Goal: Information Seeking & Learning: Learn about a topic

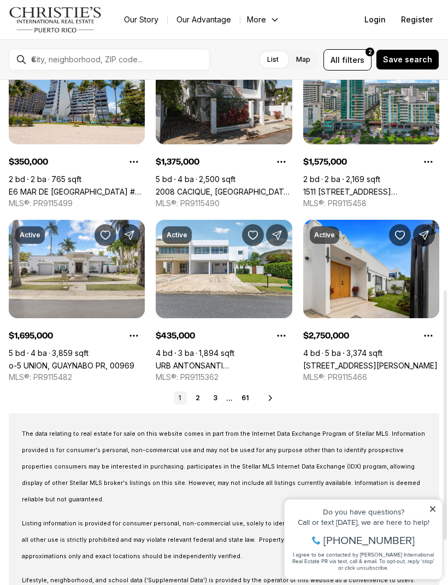
scroll to position [425, 0]
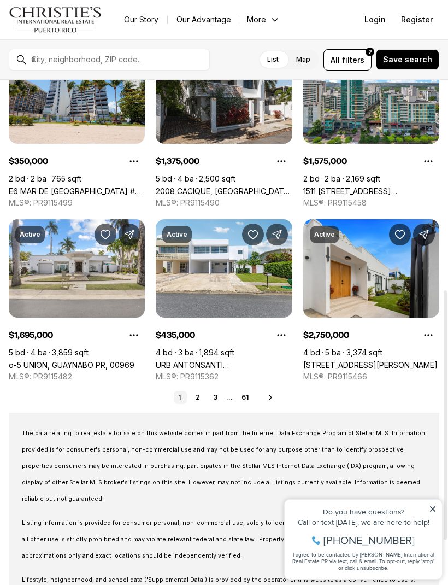
click at [204, 400] on link "2" at bounding box center [197, 397] width 13 height 13
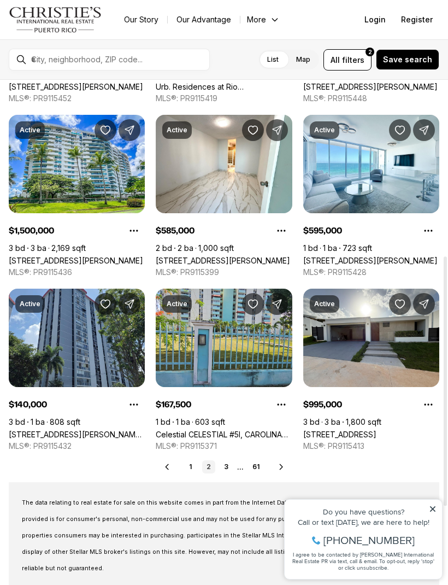
scroll to position [356, 0]
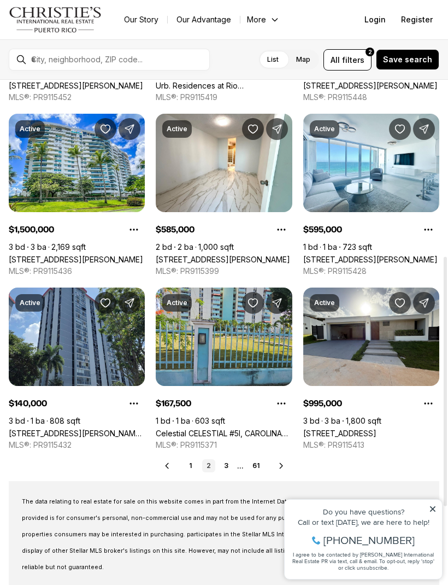
click at [232, 461] on link "3" at bounding box center [226, 465] width 13 height 13
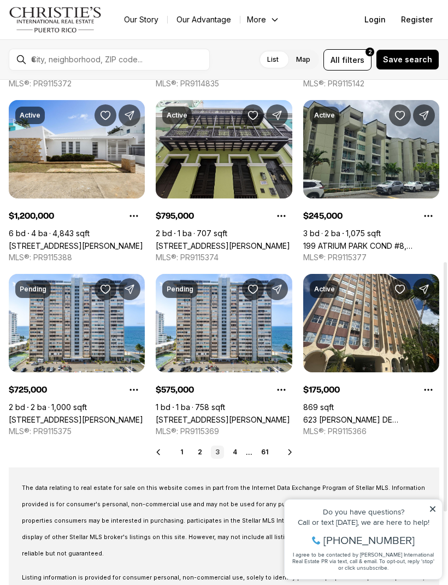
scroll to position [370, 0]
click at [240, 450] on link "4" at bounding box center [234, 451] width 13 height 13
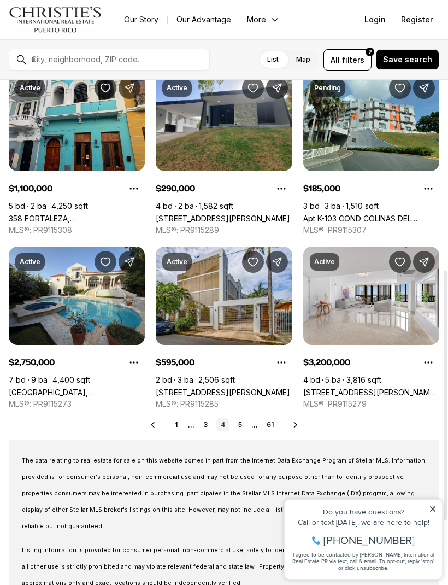
scroll to position [397, 0]
click at [246, 419] on link "5" at bounding box center [240, 424] width 13 height 13
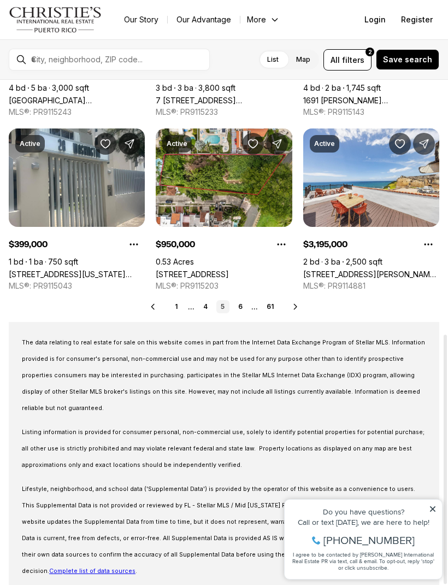
scroll to position [514, 0]
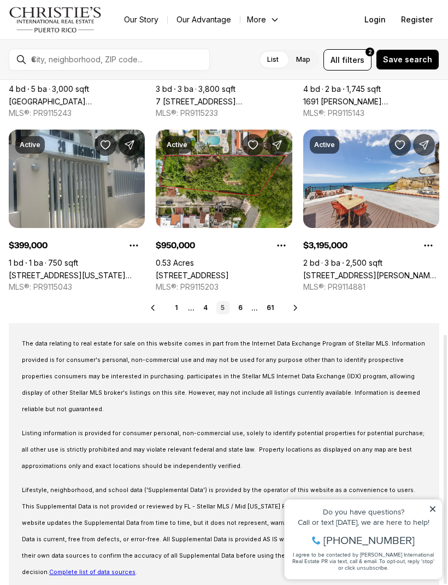
click at [237, 304] on link "6" at bounding box center [240, 307] width 13 height 13
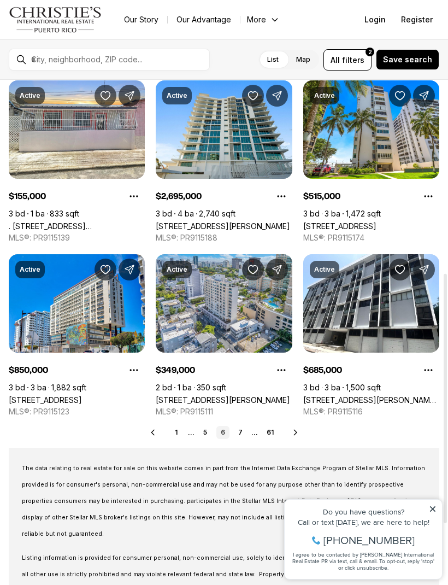
scroll to position [391, 0]
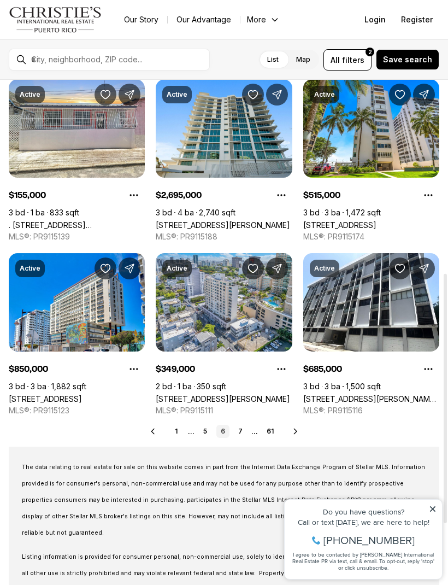
click at [243, 427] on link "7" at bounding box center [240, 431] width 13 height 13
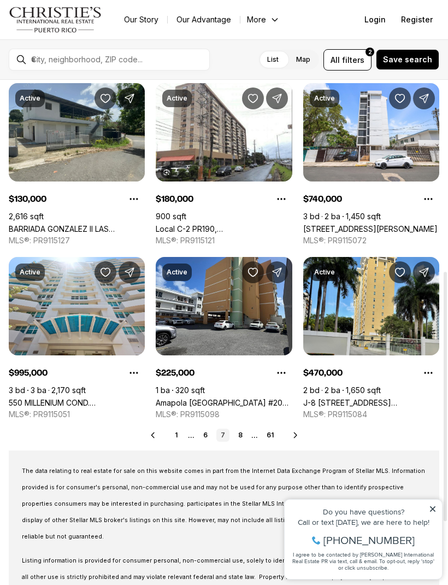
scroll to position [387, 0]
click at [245, 435] on link "8" at bounding box center [240, 435] width 13 height 13
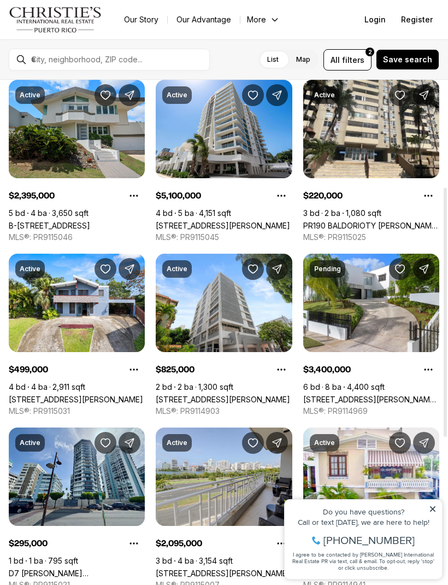
click at [444, 251] on div at bounding box center [445, 311] width 3 height 249
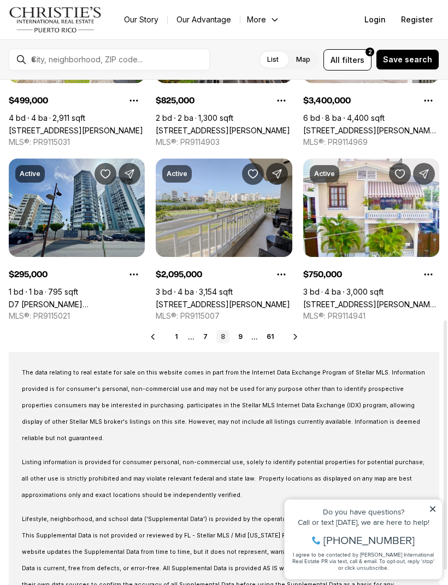
scroll to position [485, 0]
click at [243, 338] on link "9" at bounding box center [240, 336] width 13 height 13
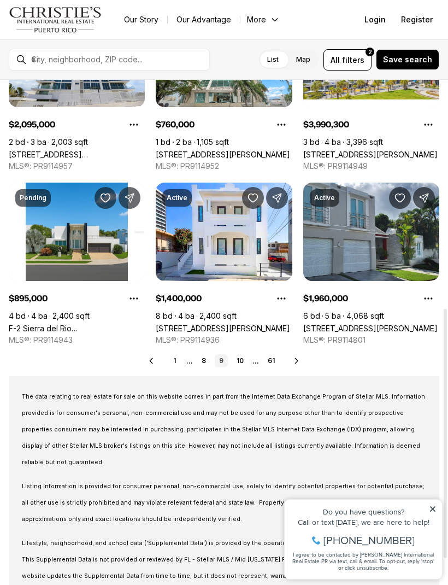
scroll to position [462, 0]
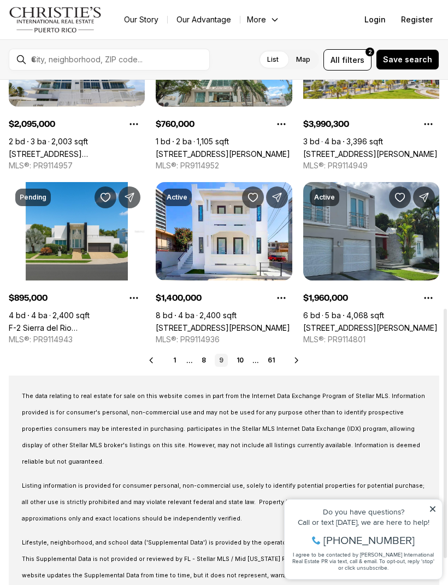
click at [243, 359] on link "10" at bounding box center [240, 360] width 16 height 13
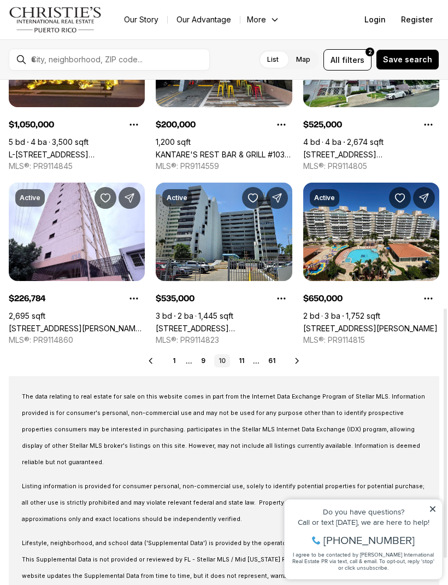
scroll to position [461, 0]
click at [248, 363] on link "11" at bounding box center [241, 360] width 14 height 13
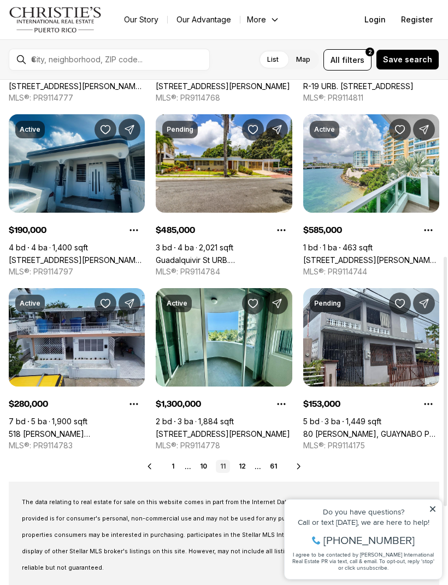
scroll to position [356, 0]
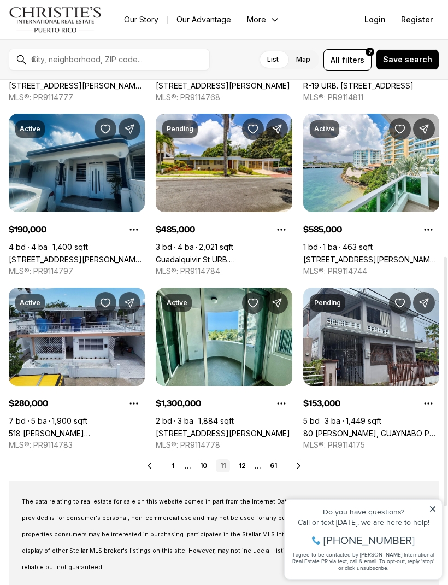
click at [243, 468] on link "12" at bounding box center [242, 465] width 16 height 13
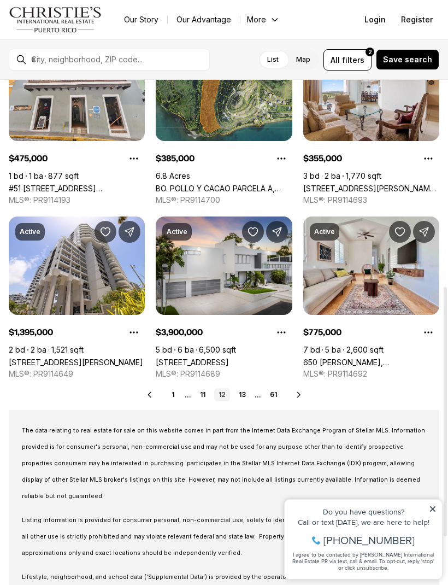
scroll to position [418, 0]
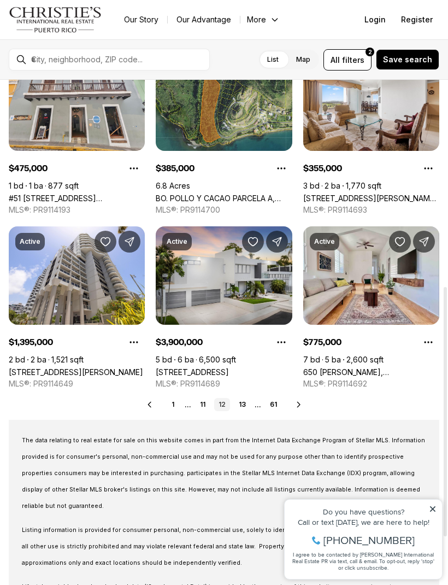
click at [244, 399] on link "13" at bounding box center [242, 404] width 16 height 13
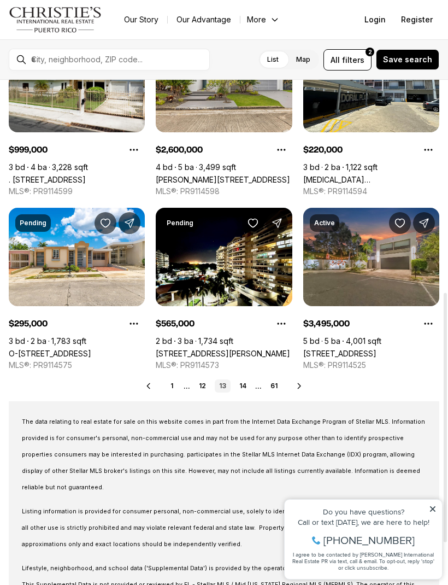
scroll to position [443, 0]
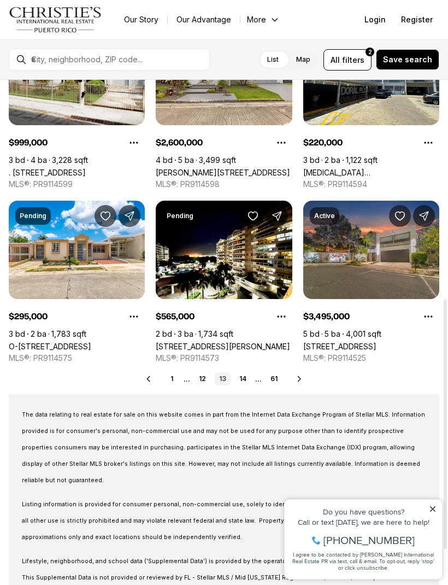
click at [250, 378] on link "14" at bounding box center [243, 378] width 16 height 13
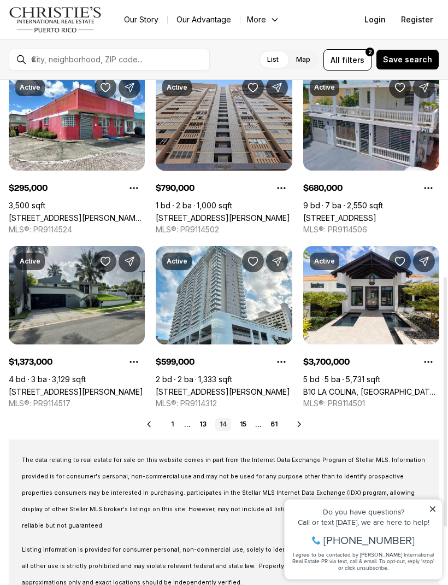
scroll to position [398, 0]
click at [249, 424] on link "15" at bounding box center [243, 424] width 15 height 13
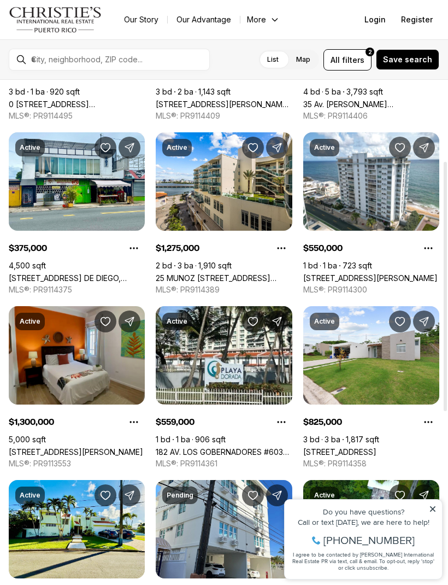
scroll to position [164, 0]
